Goal: Information Seeking & Learning: Learn about a topic

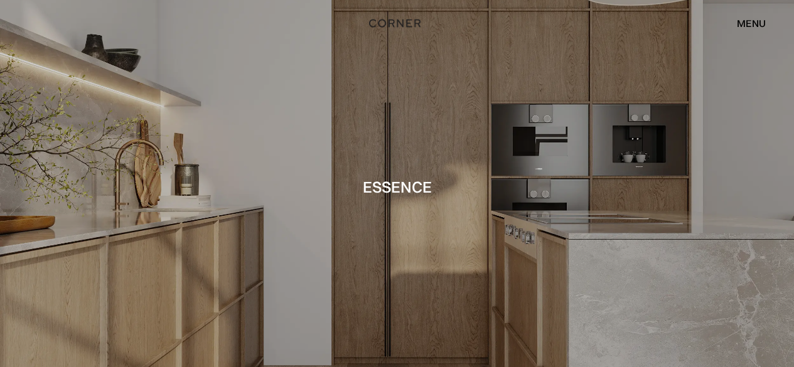
click at [749, 22] on div "menu" at bounding box center [751, 23] width 29 height 10
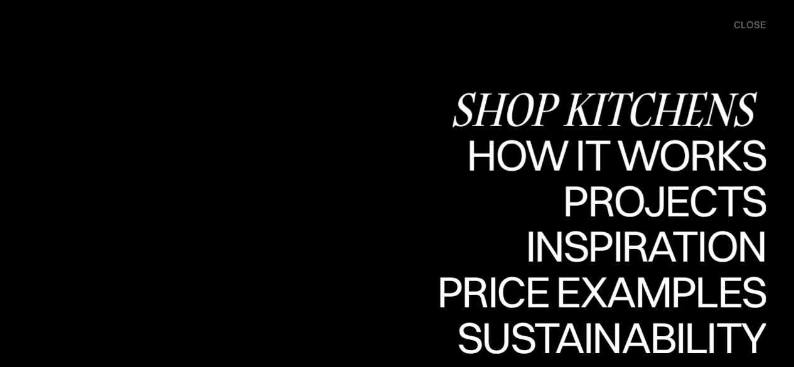
click at [657, 113] on div "Shop Kitchens" at bounding box center [608, 109] width 316 height 44
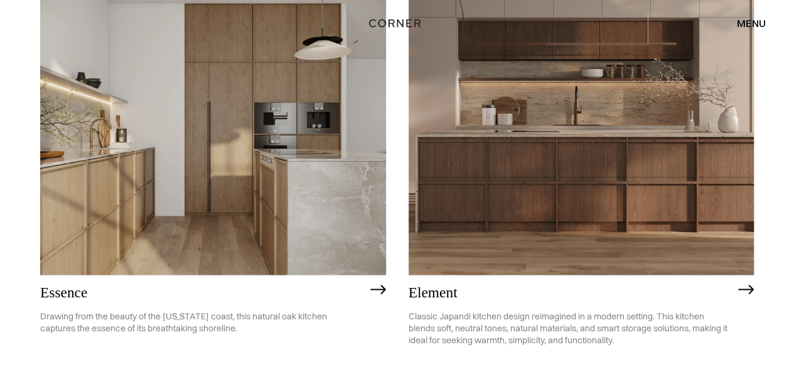
scroll to position [1097, 0]
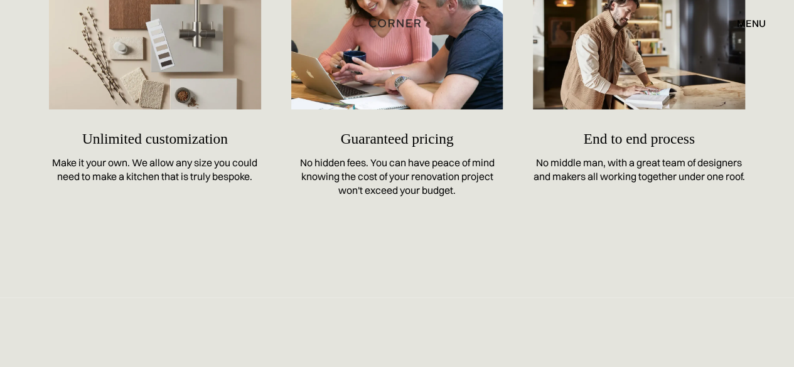
scroll to position [5616, 0]
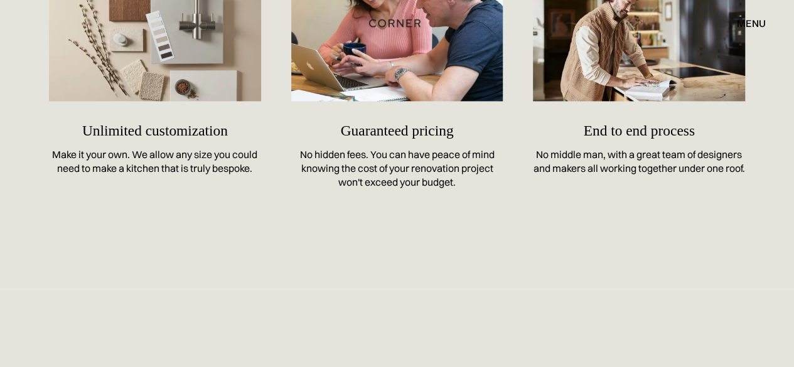
click at [754, 28] on div "menu" at bounding box center [751, 23] width 29 height 10
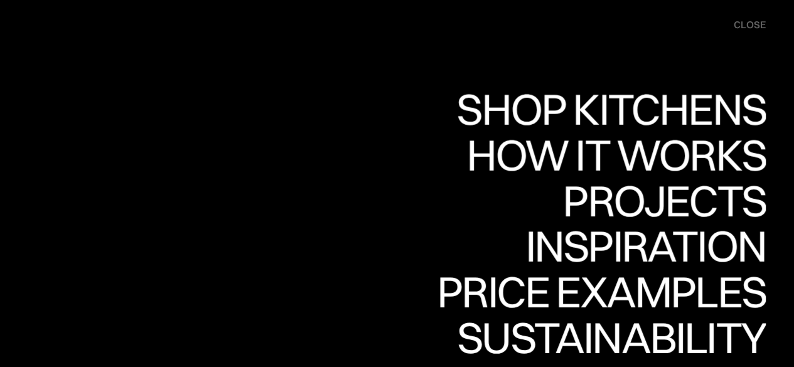
scroll to position [6193, 0]
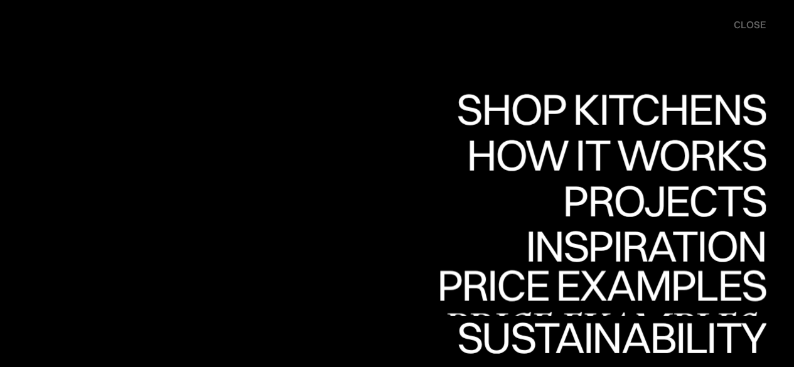
click at [682, 307] on div "Price examples" at bounding box center [601, 329] width 329 height 44
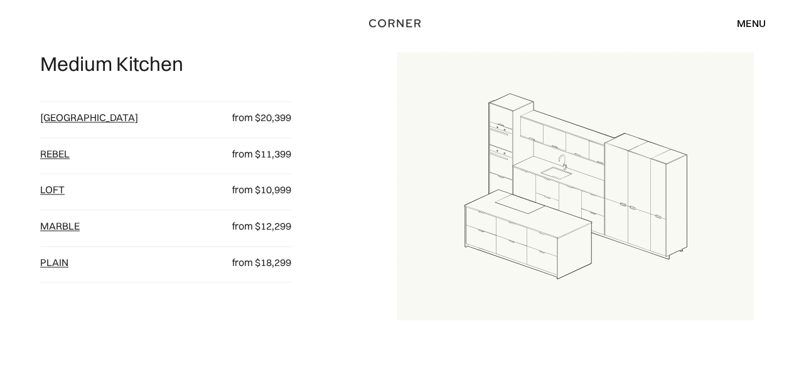
scroll to position [875, 0]
